Goal: Task Accomplishment & Management: Complete application form

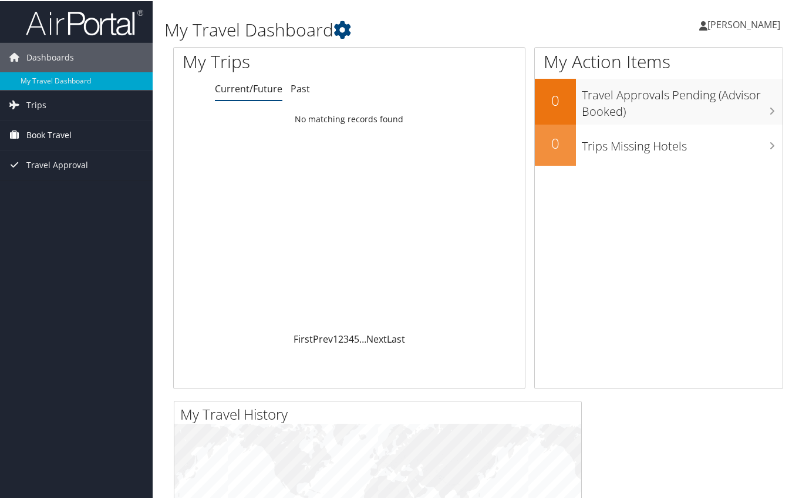
click at [33, 131] on span "Book Travel" at bounding box center [48, 133] width 45 height 29
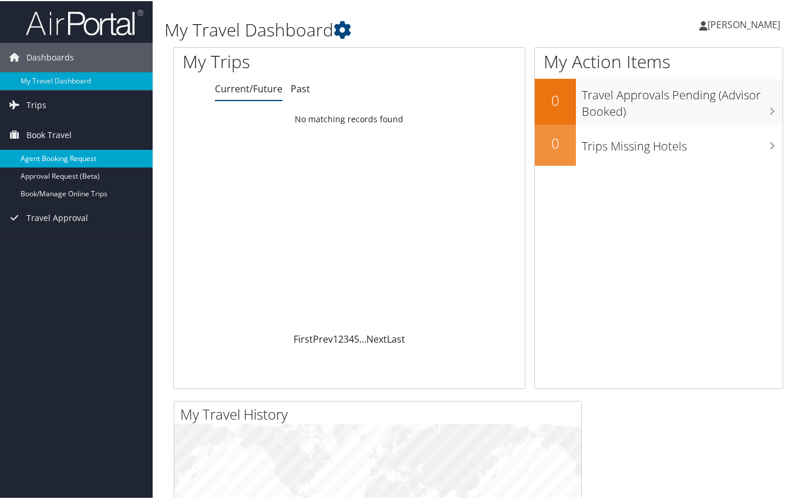
click at [51, 156] on link "Agent Booking Request" at bounding box center [76, 158] width 153 height 18
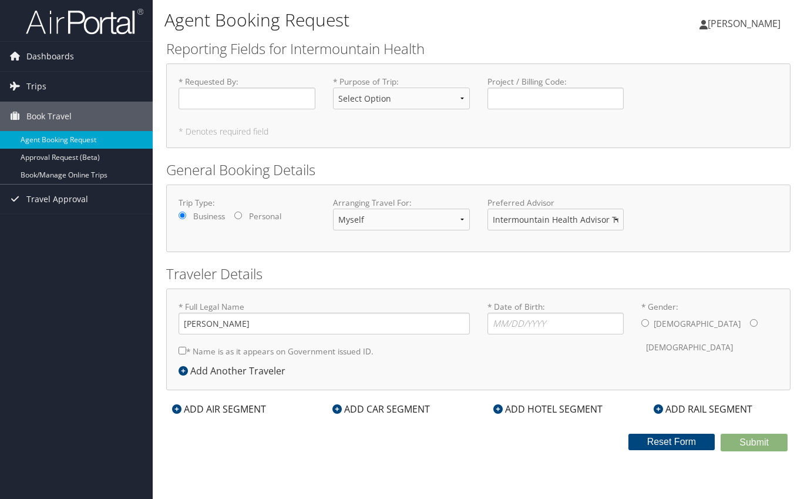
click at [453, 19] on h1 "Agent Booking Request" at bounding box center [373, 20] width 419 height 25
click at [733, 21] on span "[PERSON_NAME]" at bounding box center [744, 23] width 73 height 13
click at [550, 22] on div "[PERSON_NAME] [PERSON_NAME] My Settings Travel Agency Contacts View Travel Prof…" at bounding box center [670, 28] width 268 height 45
click at [462, 100] on select "Select Option 3rd Party Reimbursable Business CME Conf or Education Groups Pers…" at bounding box center [401, 98] width 137 height 22
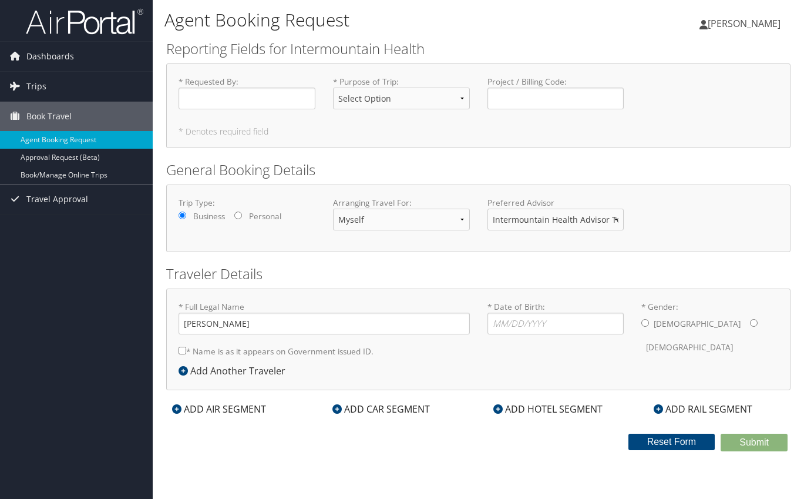
click at [484, 23] on h1 "Agent Booking Request" at bounding box center [373, 20] width 419 height 25
click at [229, 99] on input "* Requested By : Required" at bounding box center [247, 98] width 137 height 22
click at [463, 221] on select "Myself Another Traveler Guest Traveler" at bounding box center [401, 219] width 137 height 22
select select "another"
click at [333, 208] on select "Myself Another Traveler Guest Traveler" at bounding box center [401, 219] width 137 height 22
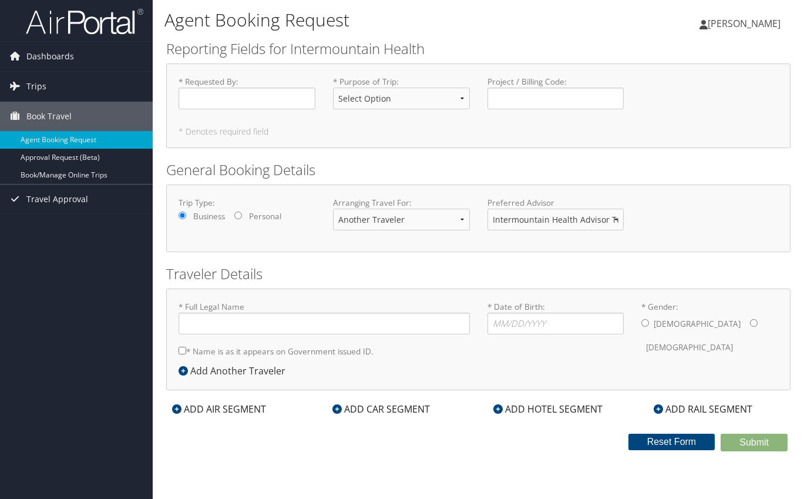
click at [433, 125] on div "* Requested By : Required * Purpose of Trip : Select Option 3rd Party Reimbursa…" at bounding box center [478, 105] width 624 height 85
click at [213, 98] on input "* Requested By : Required" at bounding box center [247, 98] width 137 height 22
type input "Jett Scott"
click at [463, 99] on select "Select Option 3rd Party Reimbursable Business CME Conf or Education Groups Pers…" at bounding box center [401, 98] width 137 height 22
select select "Business"
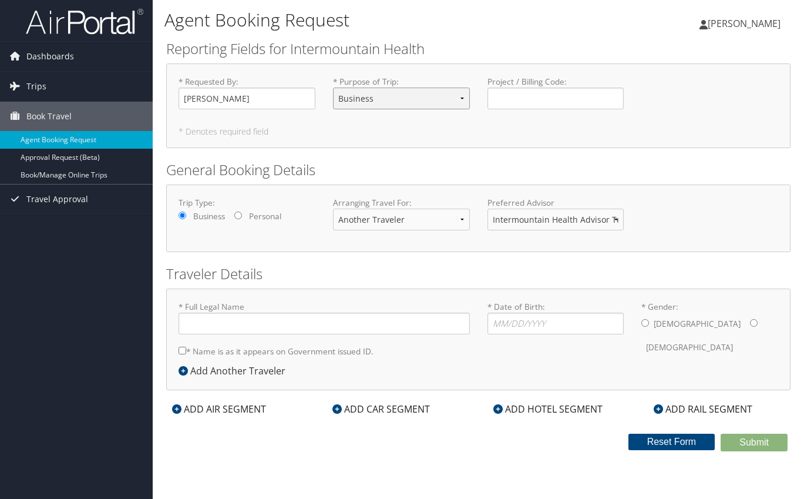
click at [333, 87] on select "Select Option 3rd Party Reimbursable Business CME Conf or Education Groups Pers…" at bounding box center [401, 98] width 137 height 22
click at [496, 88] on input "Project / Billing Code : Required" at bounding box center [555, 98] width 137 height 22
click at [461, 93] on select "Select Option 3rd Party Reimbursable Business CME Conf or Education Groups Pers…" at bounding box center [401, 98] width 137 height 22
click at [333, 87] on select "Select Option 3rd Party Reimbursable Business CME Conf or Education Groups Pers…" at bounding box center [401, 98] width 137 height 22
click at [508, 95] on input "Project / Billing Code : Required" at bounding box center [555, 98] width 137 height 22
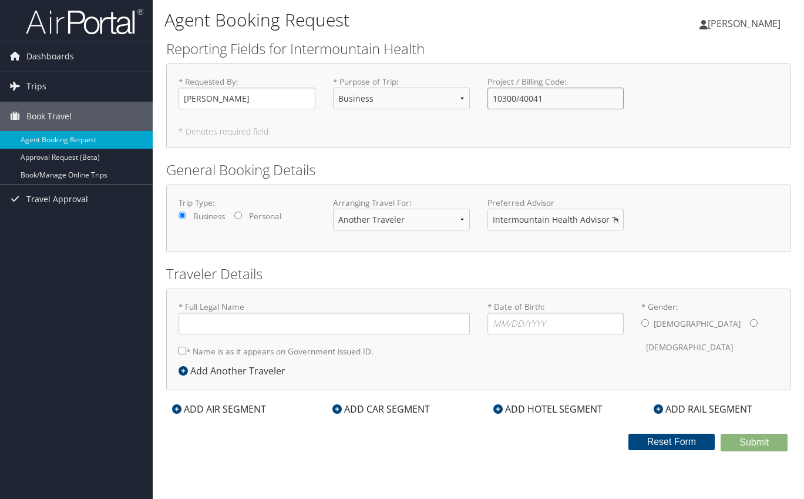
type input "10300/40041"
click at [665, 129] on h5 "* Denotes required field" at bounding box center [479, 131] width 600 height 8
click at [261, 317] on input "* Full Legal Name" at bounding box center [324, 323] width 291 height 22
click at [535, 219] on select "Intermountain Health Advisor Team" at bounding box center [555, 219] width 137 height 22
click at [537, 218] on select "Intermountain Health Advisor Team" at bounding box center [555, 219] width 137 height 22
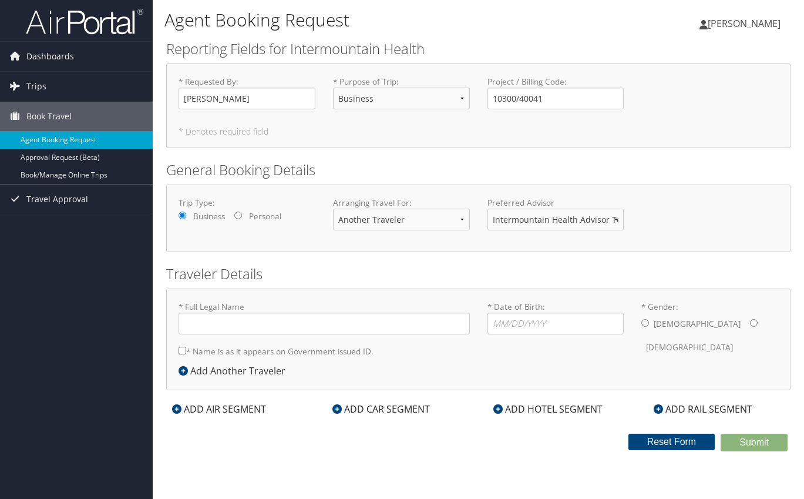
click at [703, 214] on div "Trip Type: Business Personal Arranging Travel For: Myself Another Traveler Gues…" at bounding box center [478, 218] width 617 height 43
click at [561, 222] on select "Intermountain Health Advisor Team" at bounding box center [555, 219] width 137 height 22
click at [713, 213] on div "Trip Type: Business Personal Arranging Travel For: Myself Another Traveler Gues…" at bounding box center [478, 218] width 617 height 43
click at [224, 317] on input "* Full Legal Name" at bounding box center [324, 323] width 291 height 22
type input "Peter J Baxter"
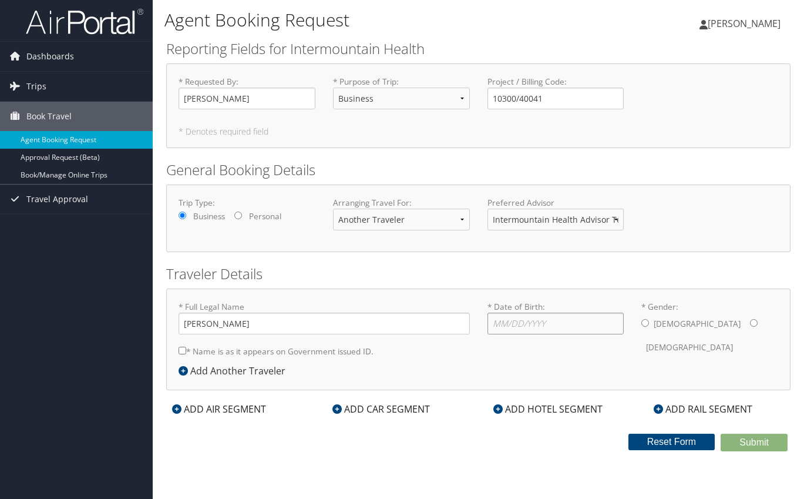
click at [521, 318] on input "* Date of Birth: Invalid Date" at bounding box center [555, 323] width 137 height 22
click at [38, 57] on span "Dashboards" at bounding box center [50, 56] width 48 height 29
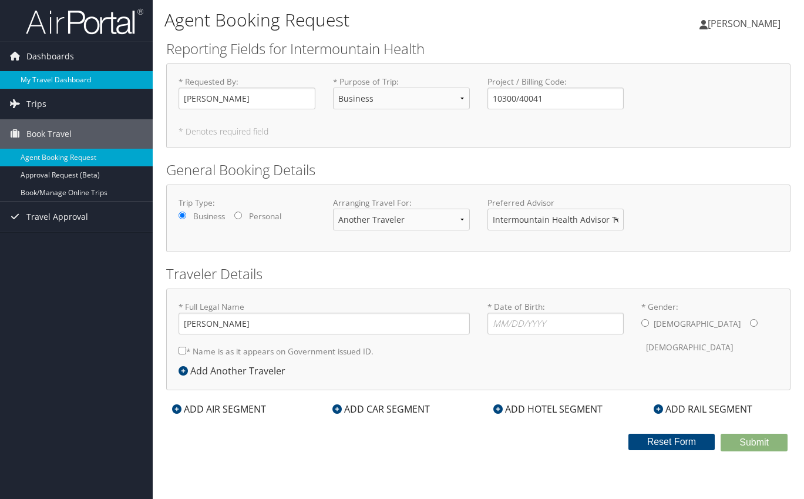
click at [59, 78] on link "My Travel Dashboard" at bounding box center [76, 80] width 153 height 18
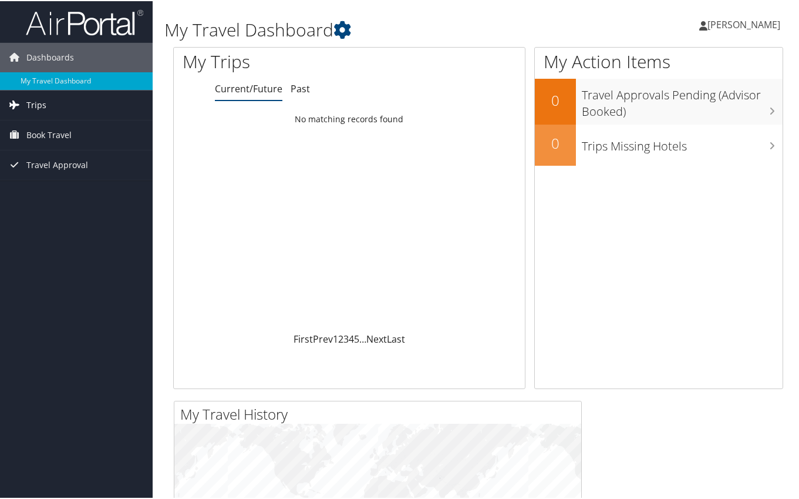
click at [32, 103] on span "Trips" at bounding box center [36, 103] width 20 height 29
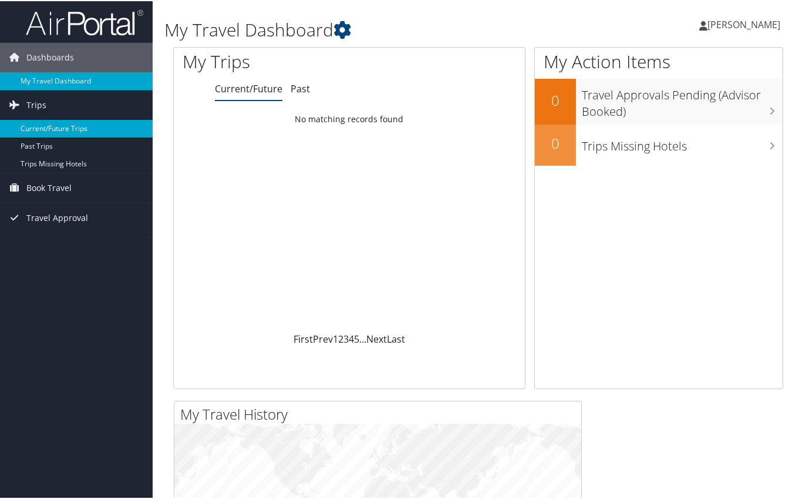
click at [35, 128] on link "Current/Future Trips" at bounding box center [76, 128] width 153 height 18
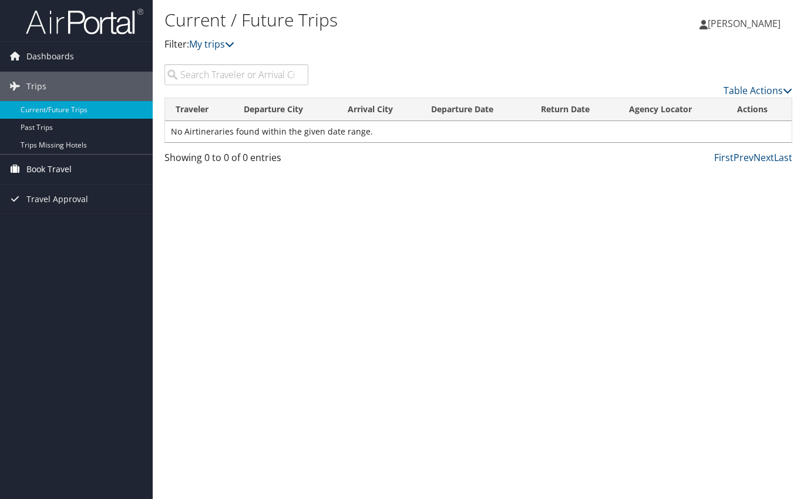
click at [41, 166] on span "Book Travel" at bounding box center [48, 168] width 45 height 29
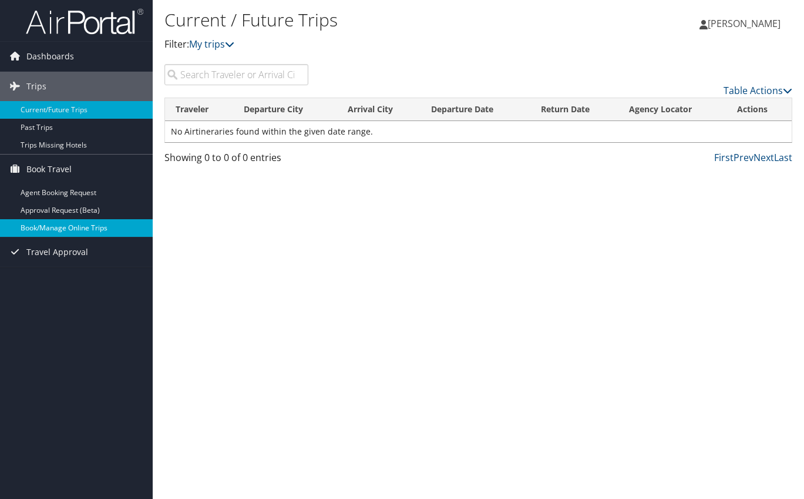
click at [47, 226] on link "Book/Manage Online Trips" at bounding box center [76, 228] width 153 height 18
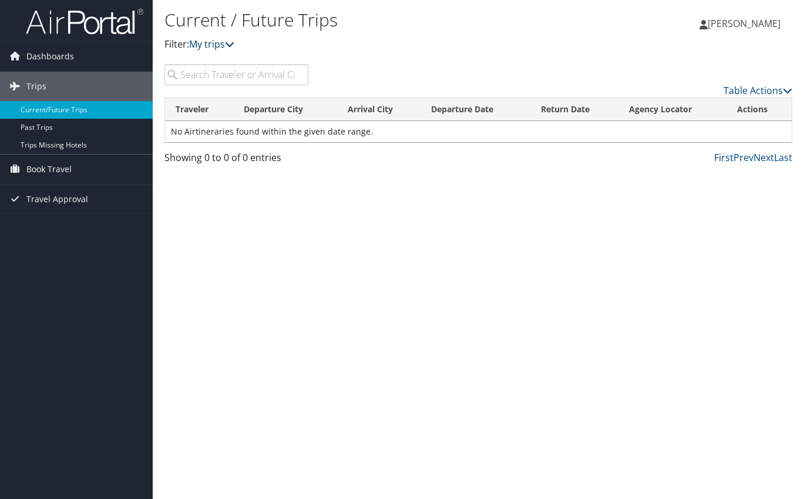
click at [230, 42] on icon at bounding box center [229, 43] width 9 height 9
click at [212, 42] on link "My trips" at bounding box center [211, 44] width 45 height 13
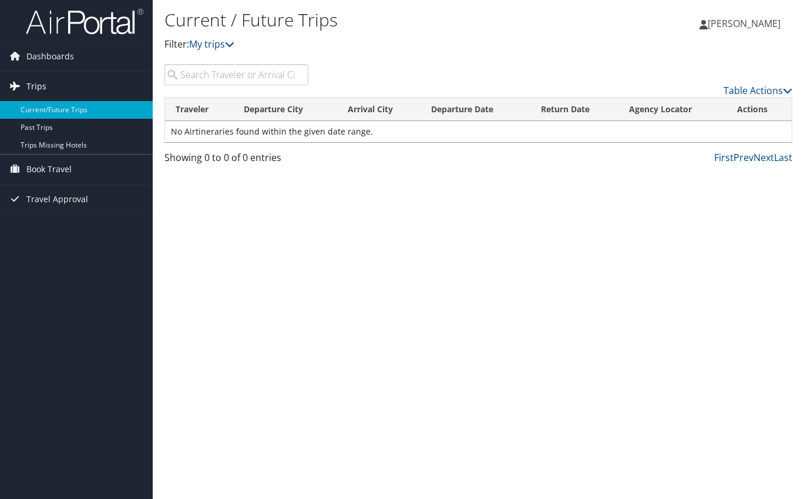
click at [40, 83] on span "Trips" at bounding box center [36, 86] width 20 height 29
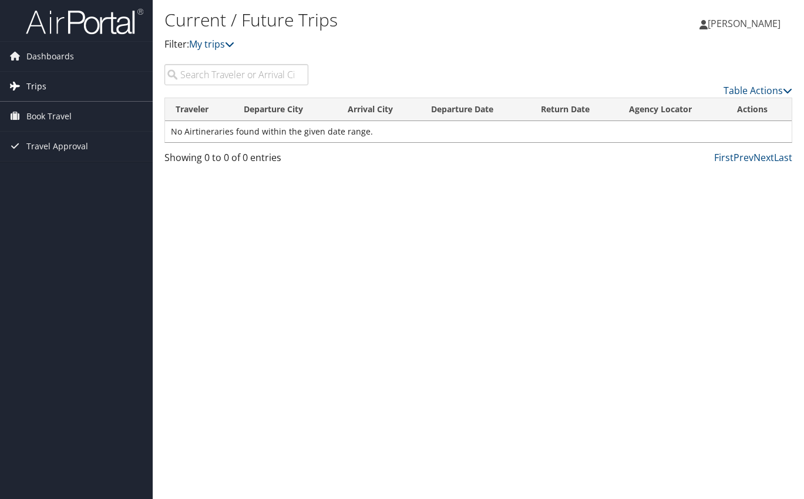
click at [40, 83] on span "Trips" at bounding box center [36, 86] width 20 height 29
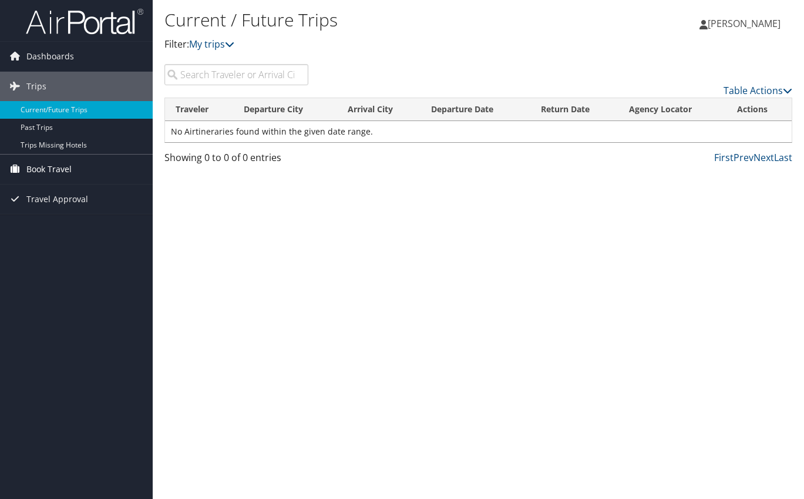
click at [39, 167] on span "Book Travel" at bounding box center [48, 168] width 45 height 29
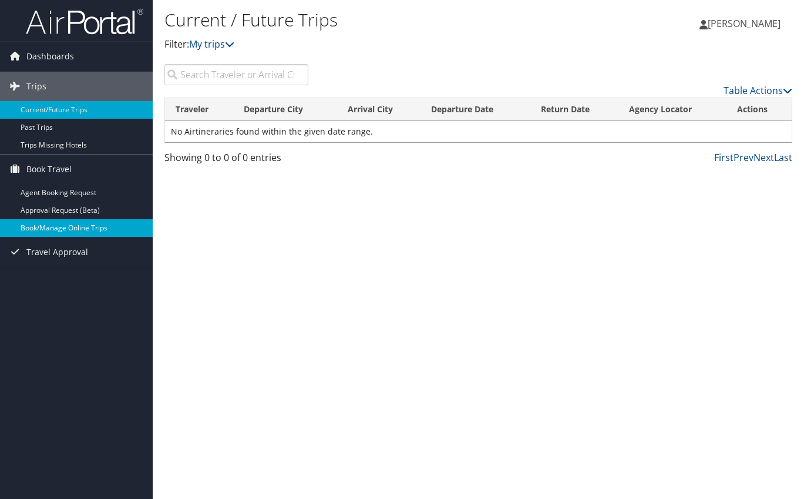
click at [43, 226] on link "Book/Manage Online Trips" at bounding box center [76, 228] width 153 height 18
click at [272, 196] on div "Current / Future Trips Filter: My trips Jeanette Scott Jeanette Scott My Settin…" at bounding box center [478, 249] width 651 height 499
